Goal: Complete application form

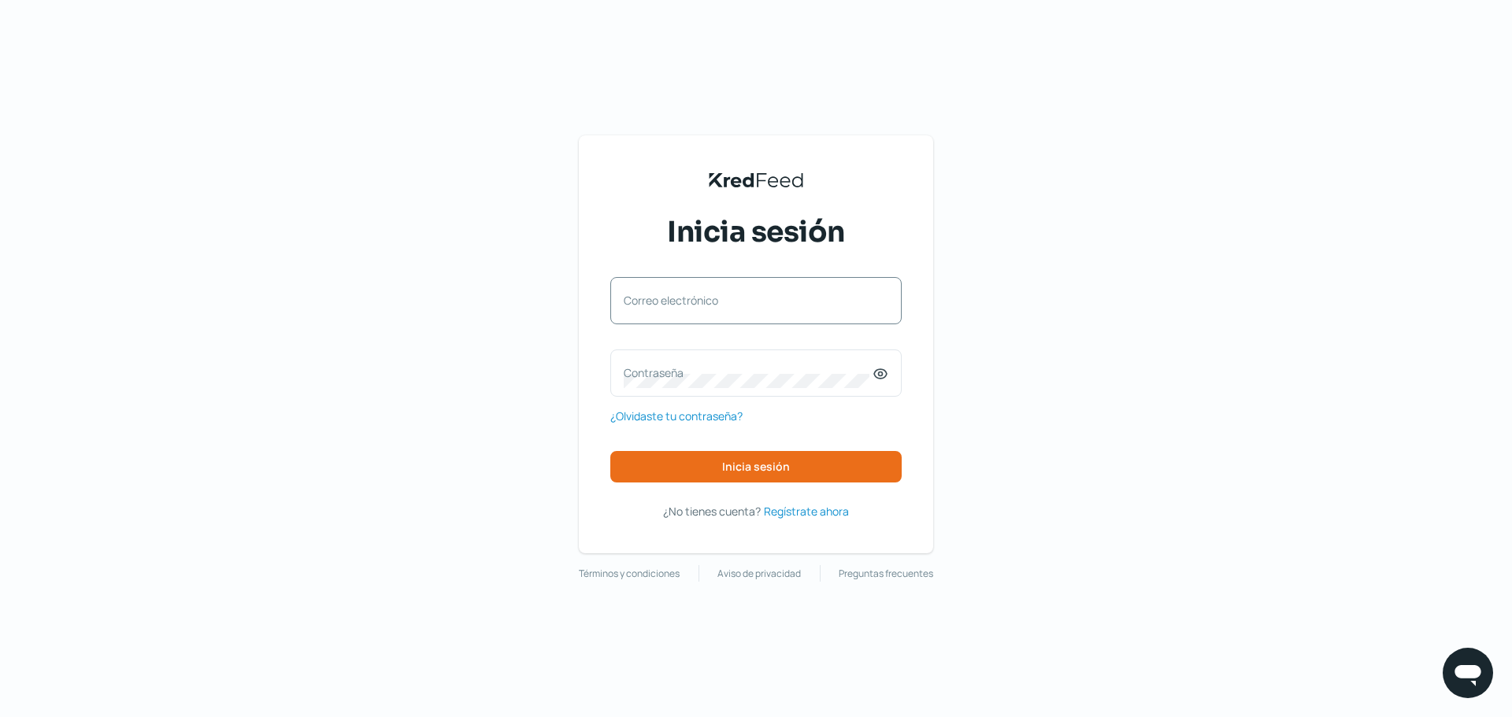
click at [776, 308] on label "Correo electrónico" at bounding box center [748, 300] width 249 height 15
click at [776, 308] on input "Correo electrónico" at bounding box center [756, 309] width 265 height 14
type input "s"
type input "[EMAIL_ADDRESS][DOMAIN_NAME]"
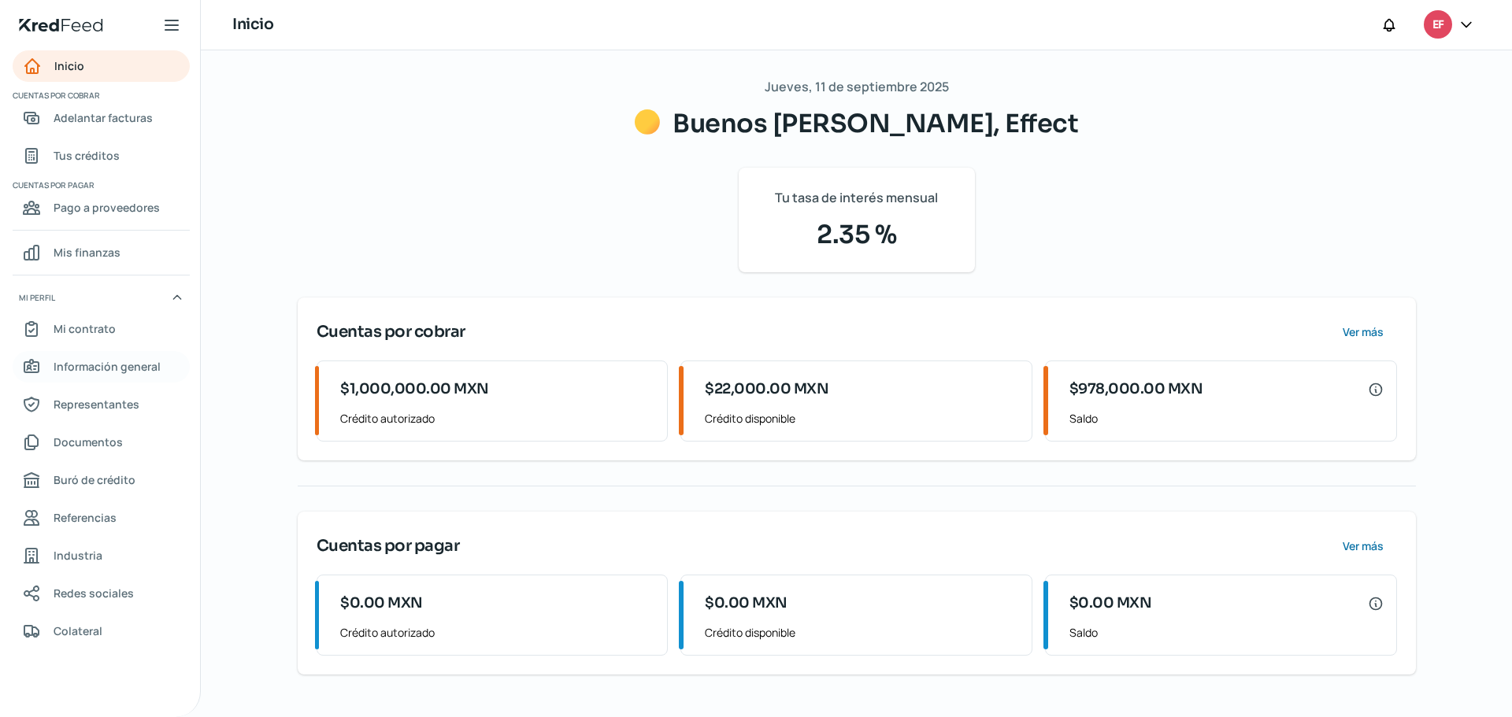
click at [83, 379] on link "Información general" at bounding box center [101, 366] width 177 height 31
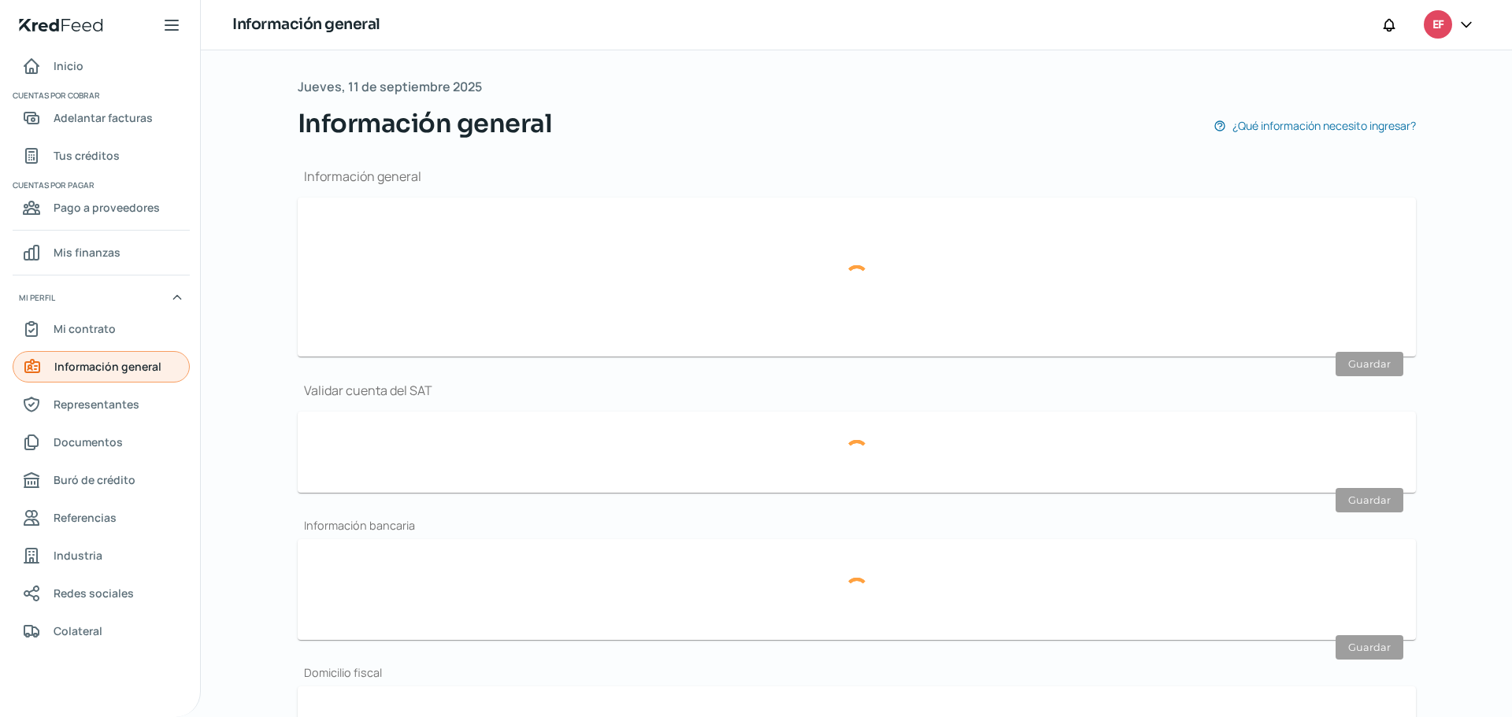
type input "[EMAIL_ADDRESS][DOMAIN_NAME]"
type input "Personas morales del régimen general"
type input "Effect"
type input "55 - 4381 - 4984"
type input "55 - 8662 - 7942"
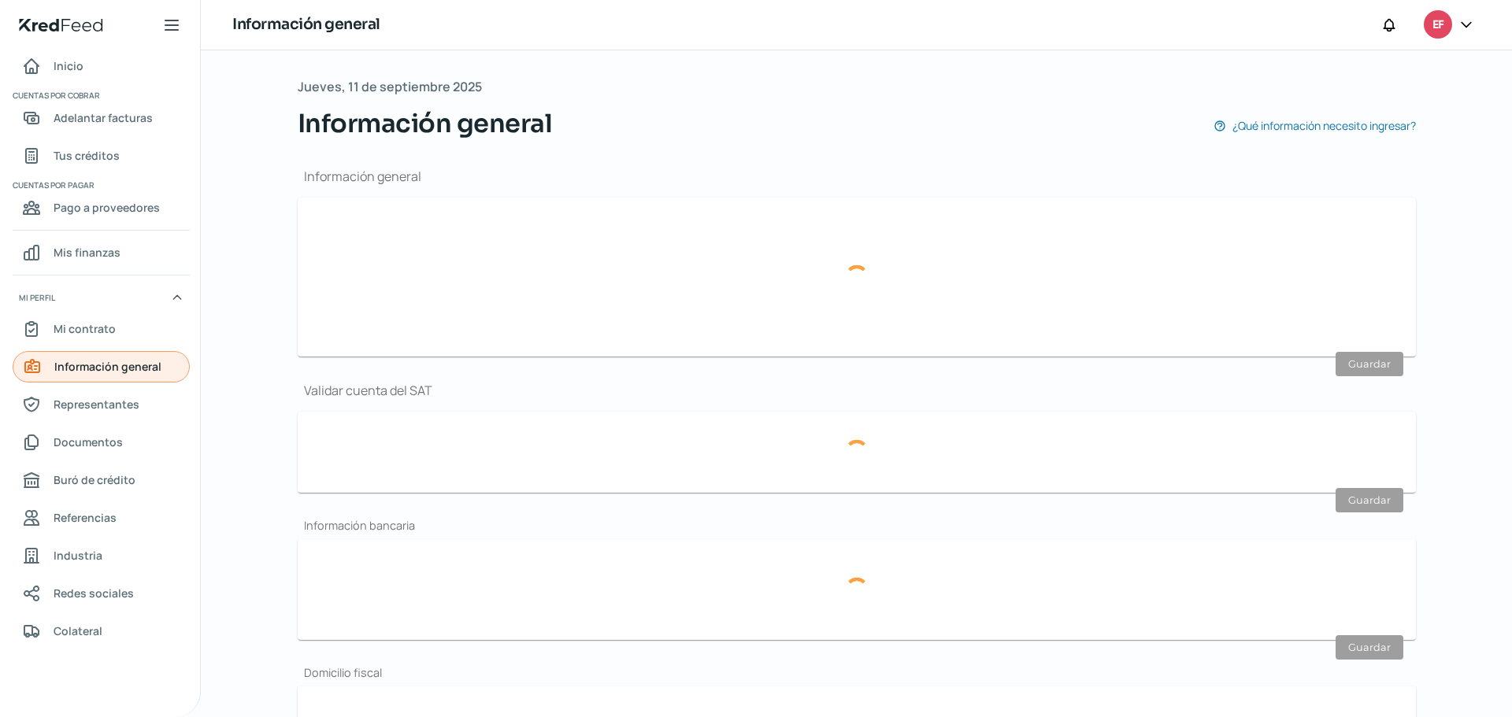
type input "EAM161104LR4"
type input "HSBC"
type input "021180040587913854"
type input "Camino de Santa [PERSON_NAME]"
type input "890"
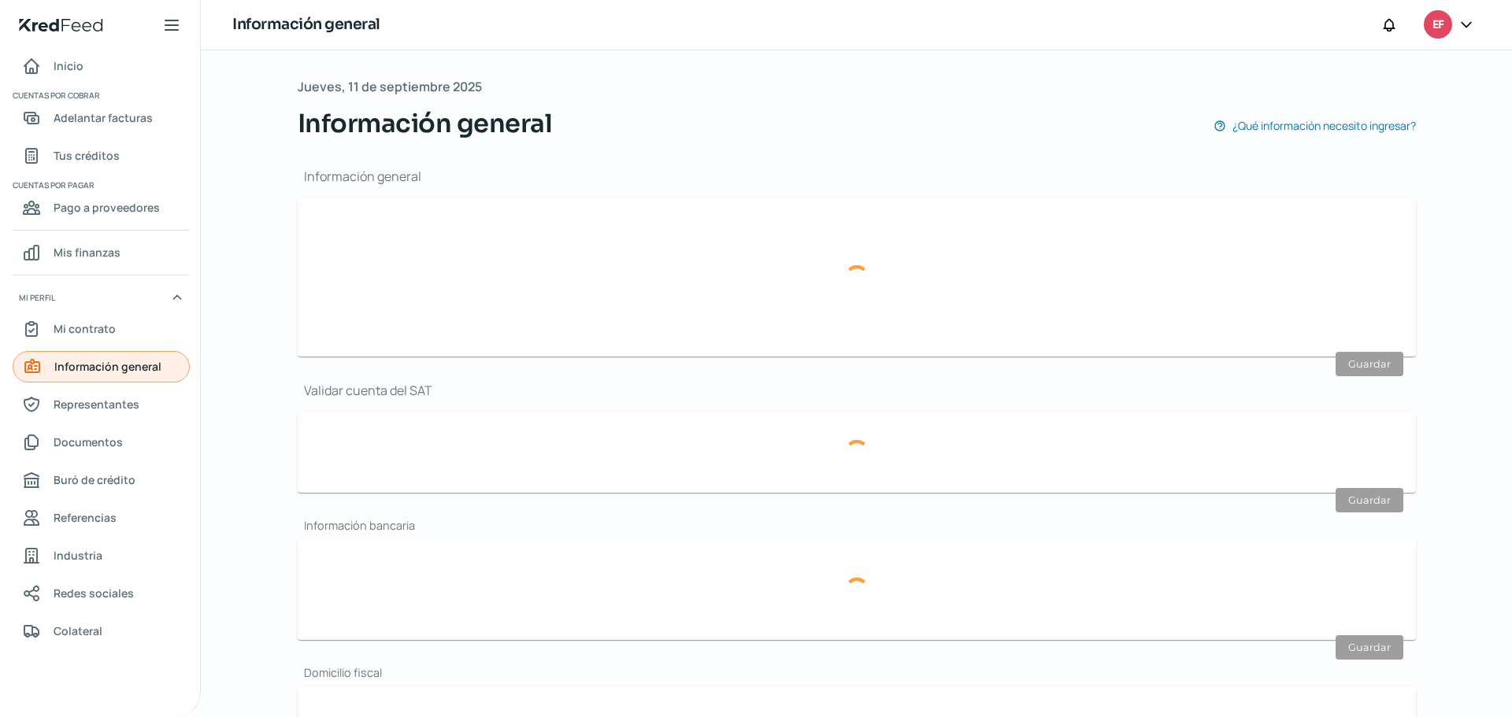
type input "T2-101"
type input "10700"
type input "Heroes [PERSON_NAME]"
type input "[PERSON_NAME]"
type input "CDMX"
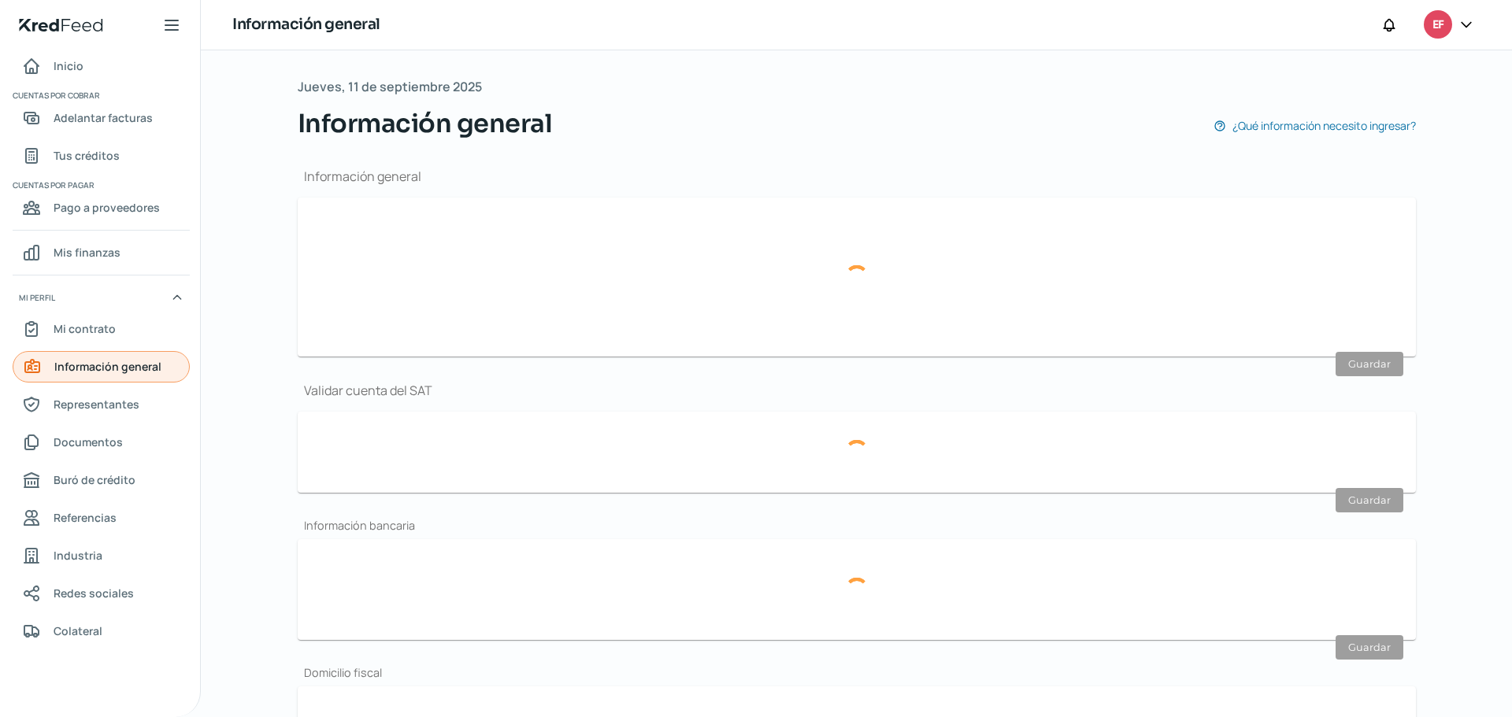
type input "[GEOGRAPHIC_DATA]"
type input "20240921-90016688.pdf"
type input "CAMINO DE STA [PERSON_NAME]"
type input "890"
type input "T2 DEPTO 101"
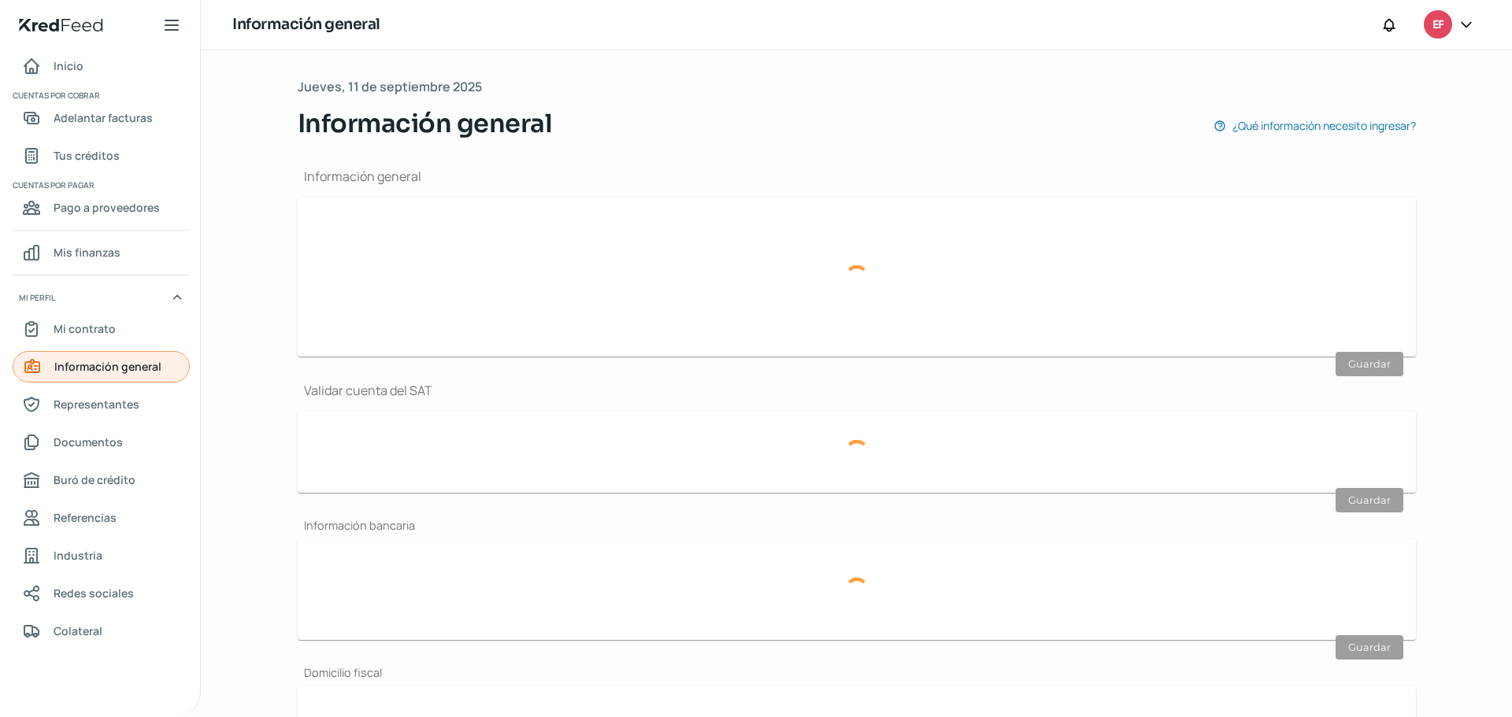
type input "10700"
type input "HEROES [PERSON_NAME]"
type input "[PERSON_NAME]"
type input "CDMX"
type input "[GEOGRAPHIC_DATA]"
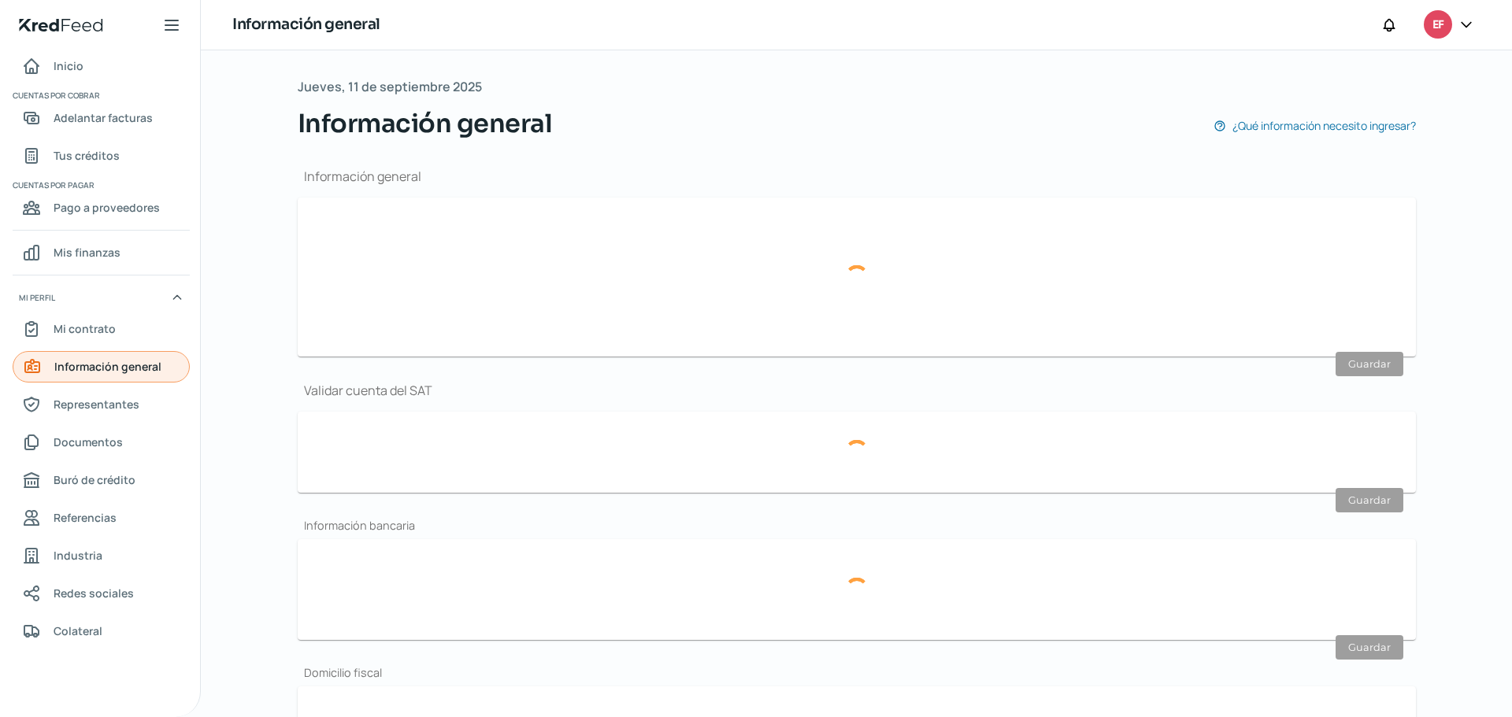
type input "20240921-90016688.pdf"
type input "2"
type input "0"
type input "Rentada"
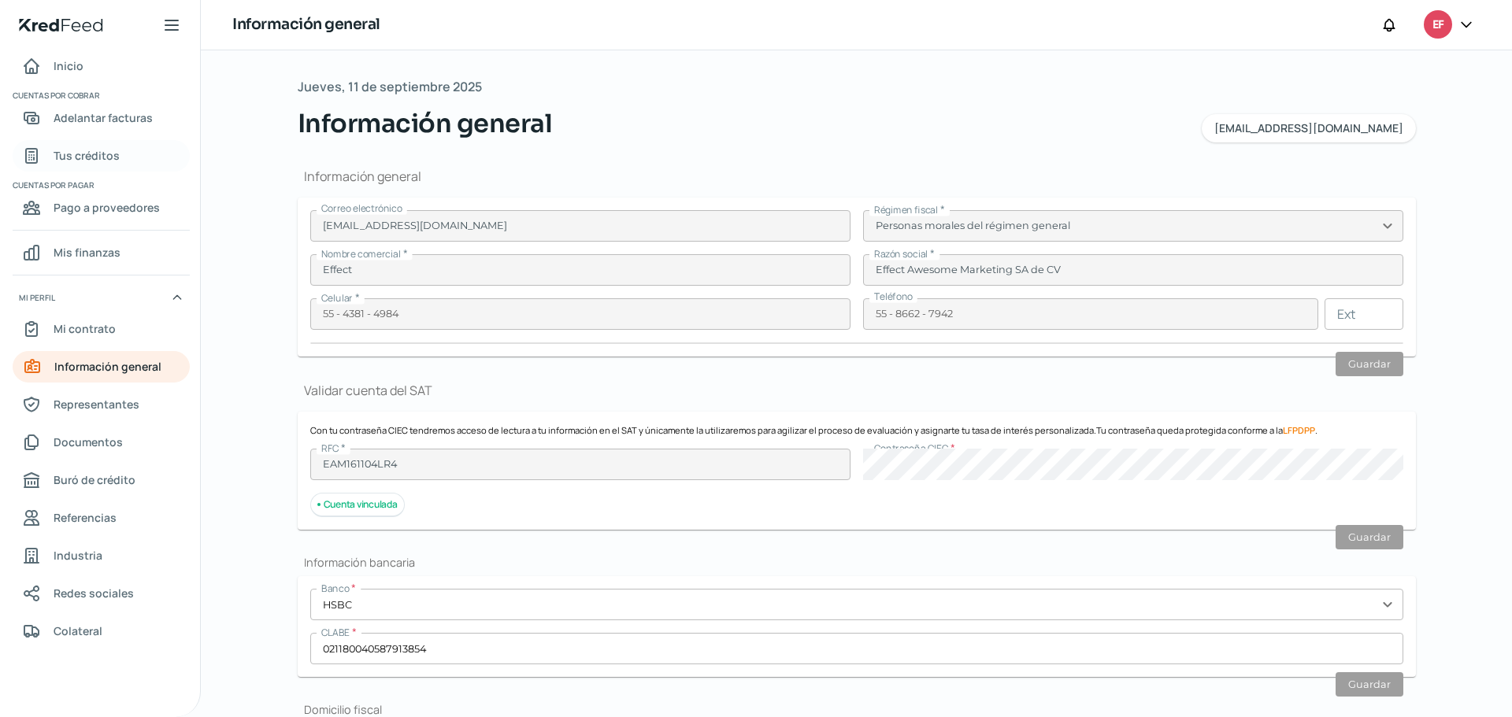
click at [113, 153] on span "Tus créditos" at bounding box center [87, 156] width 66 height 20
